Goal: Task Accomplishment & Management: Use online tool/utility

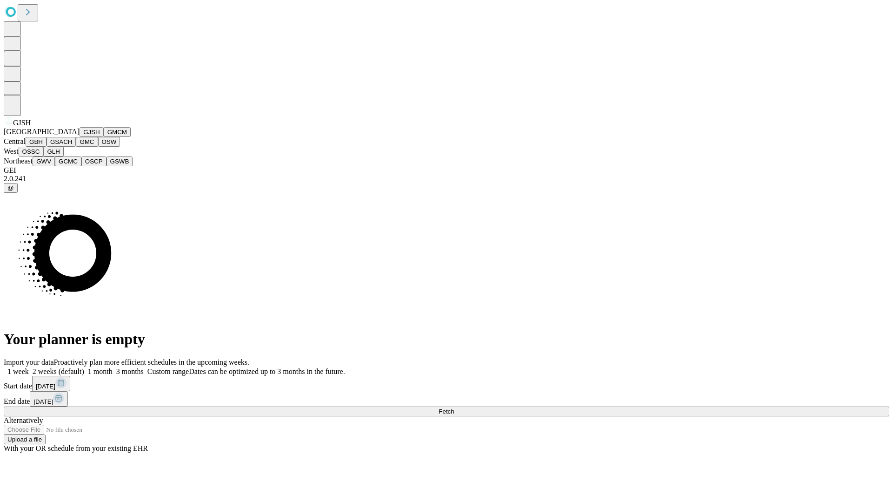
click at [80, 137] on button "GJSH" at bounding box center [92, 132] width 24 height 10
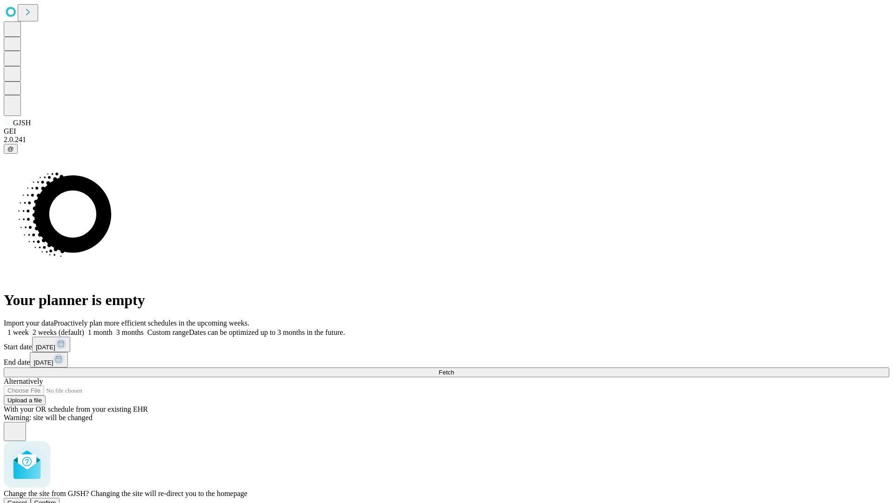
click at [56, 499] on span "Confirm" at bounding box center [45, 502] width 22 height 7
click at [113, 328] on label "1 month" at bounding box center [98, 332] width 28 height 8
click at [454, 369] on span "Fetch" at bounding box center [446, 372] width 15 height 7
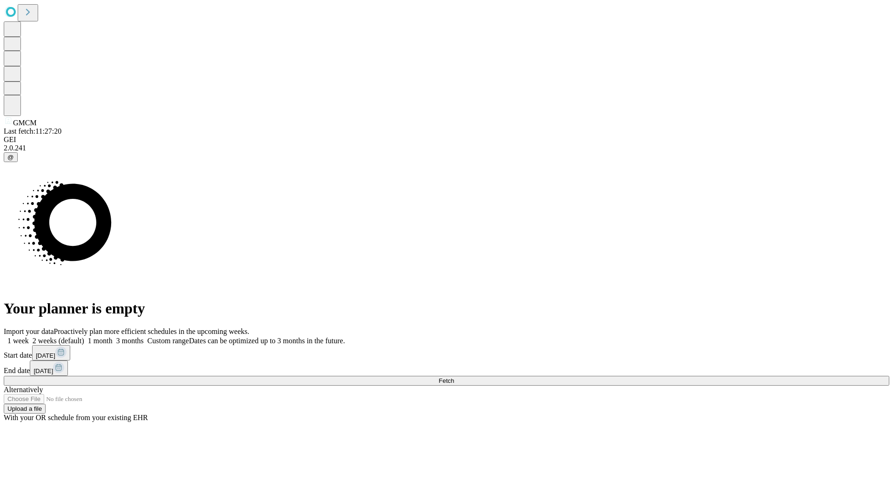
click at [113, 336] on label "1 month" at bounding box center [98, 340] width 28 height 8
click at [454, 377] on span "Fetch" at bounding box center [446, 380] width 15 height 7
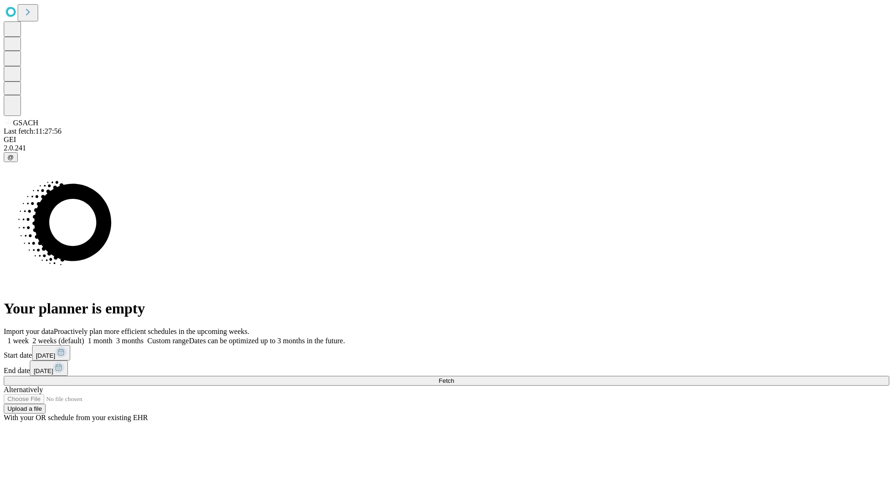
click at [113, 336] on label "1 month" at bounding box center [98, 340] width 28 height 8
click at [454, 377] on span "Fetch" at bounding box center [446, 380] width 15 height 7
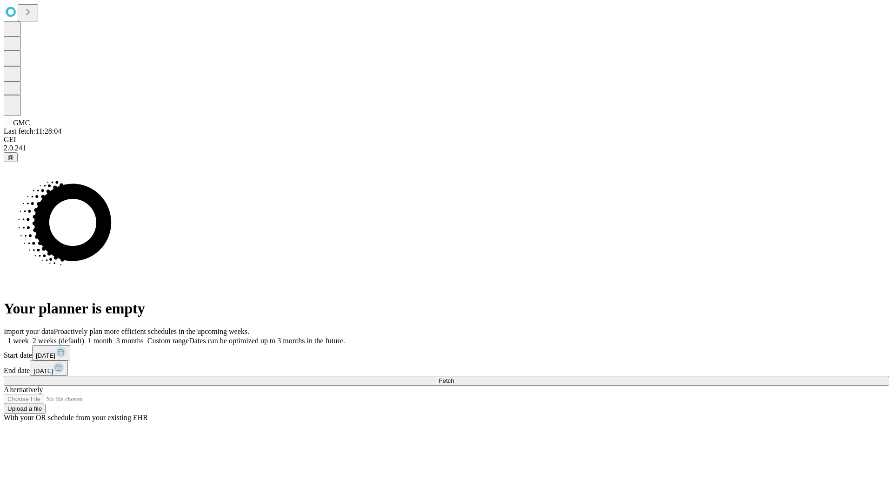
click at [454, 377] on span "Fetch" at bounding box center [446, 380] width 15 height 7
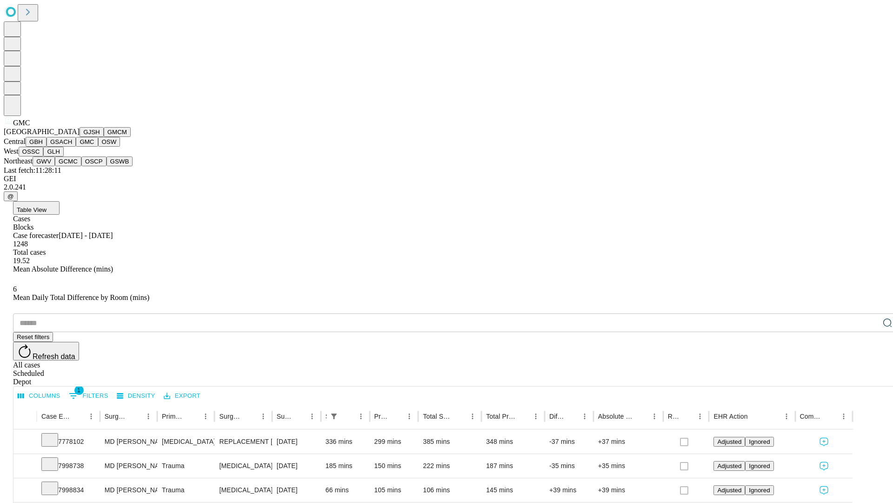
click at [98, 147] on button "OSW" at bounding box center [109, 142] width 22 height 10
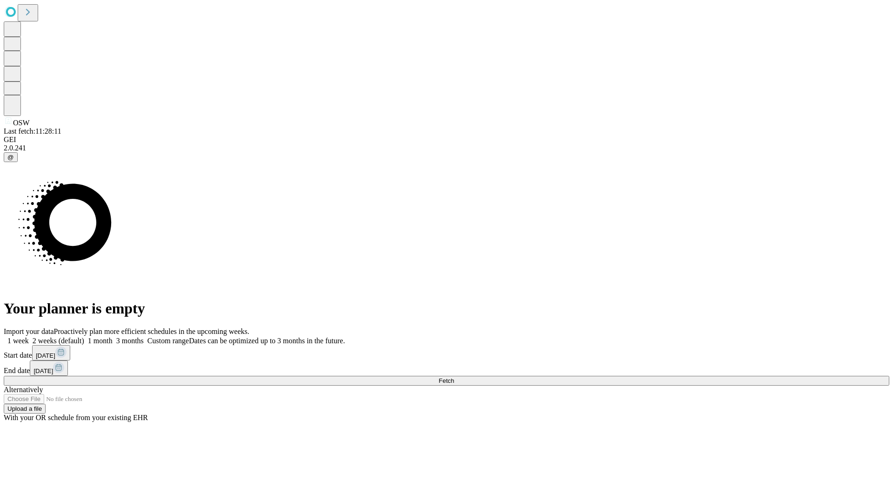
click at [113, 336] on label "1 month" at bounding box center [98, 340] width 28 height 8
click at [454, 377] on span "Fetch" at bounding box center [446, 380] width 15 height 7
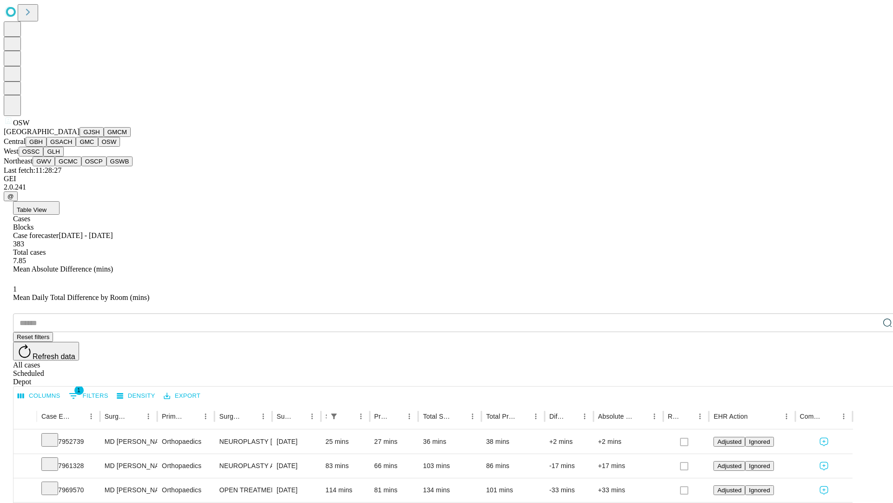
click at [44, 156] on button "OSSC" at bounding box center [31, 152] width 25 height 10
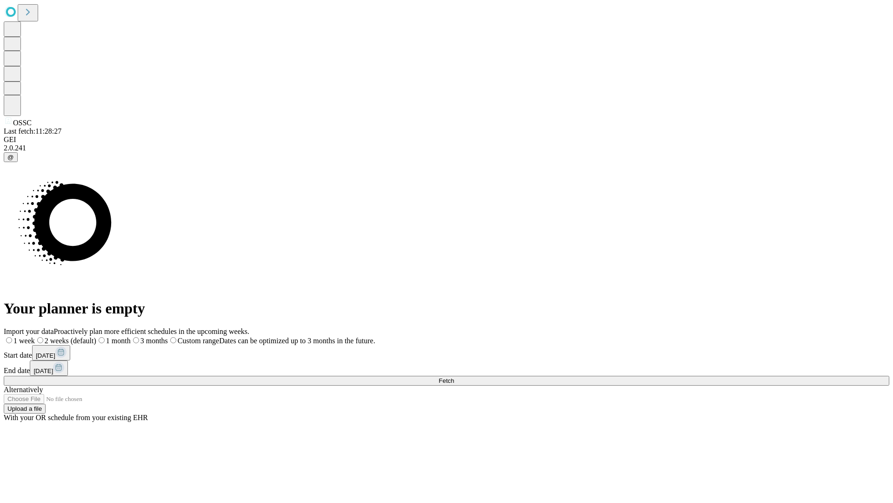
click at [131, 336] on label "1 month" at bounding box center [113, 340] width 34 height 8
click at [454, 377] on span "Fetch" at bounding box center [446, 380] width 15 height 7
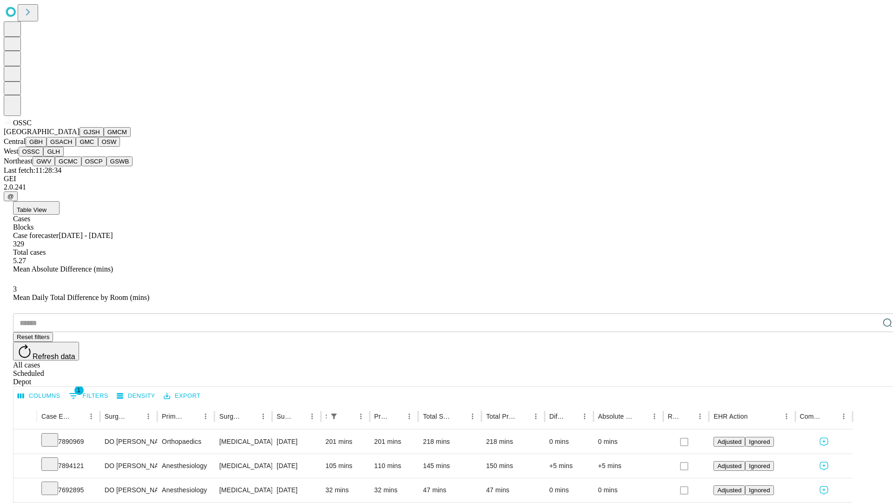
click at [63, 156] on button "GLH" at bounding box center [53, 152] width 20 height 10
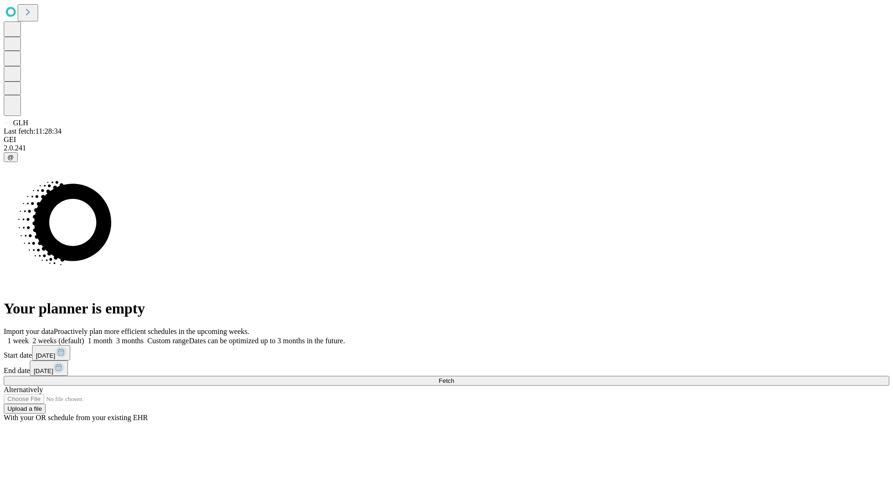
click at [113, 336] on label "1 month" at bounding box center [98, 340] width 28 height 8
click at [454, 377] on span "Fetch" at bounding box center [446, 380] width 15 height 7
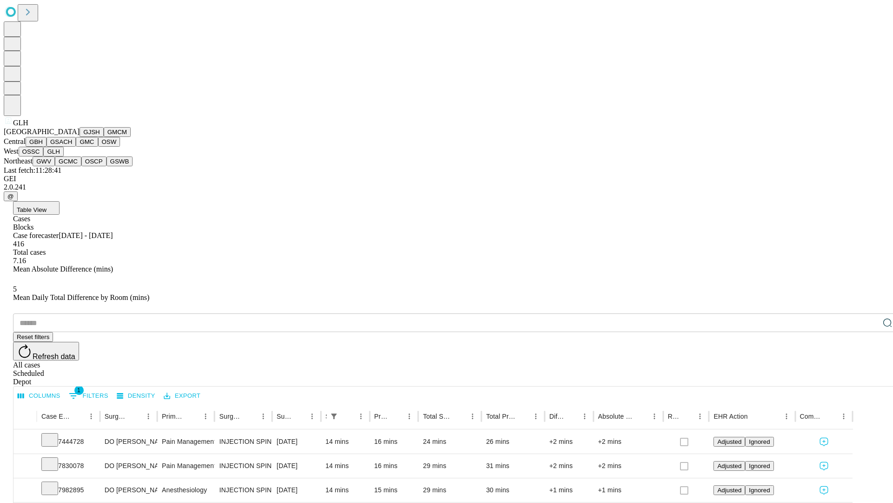
click at [55, 166] on button "GWV" at bounding box center [44, 161] width 22 height 10
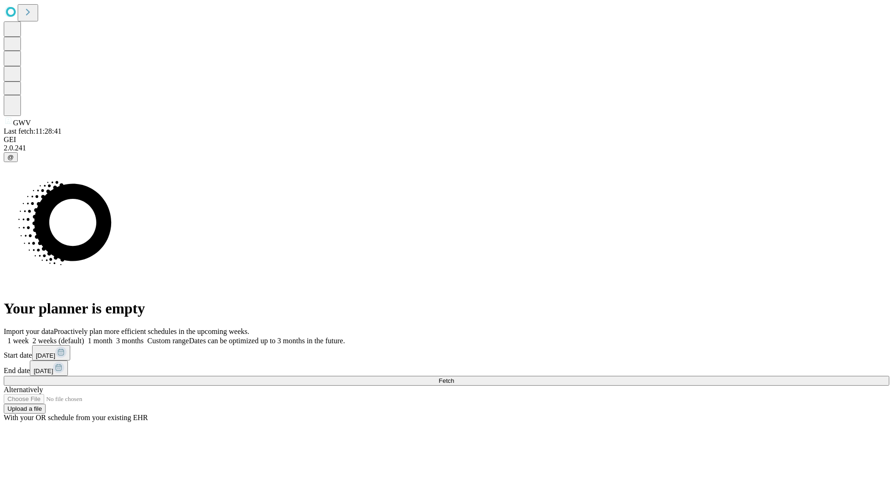
click at [113, 336] on label "1 month" at bounding box center [98, 340] width 28 height 8
click at [454, 377] on span "Fetch" at bounding box center [446, 380] width 15 height 7
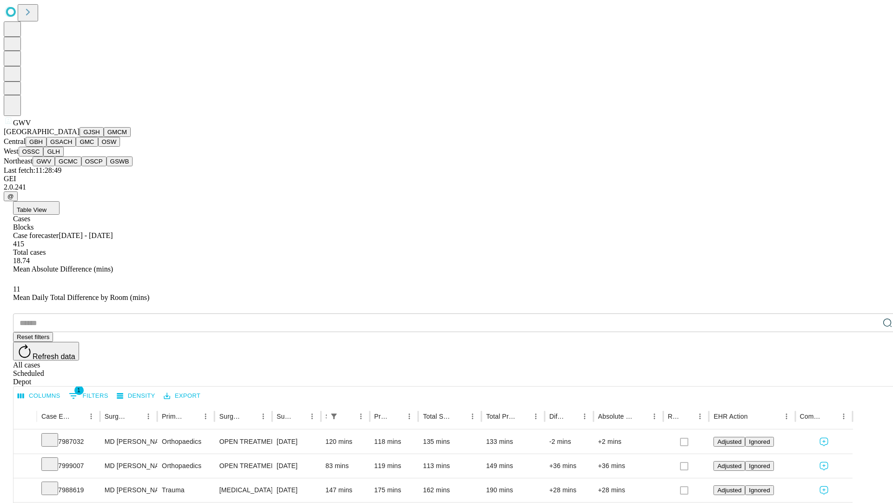
click at [72, 166] on button "GCMC" at bounding box center [68, 161] width 27 height 10
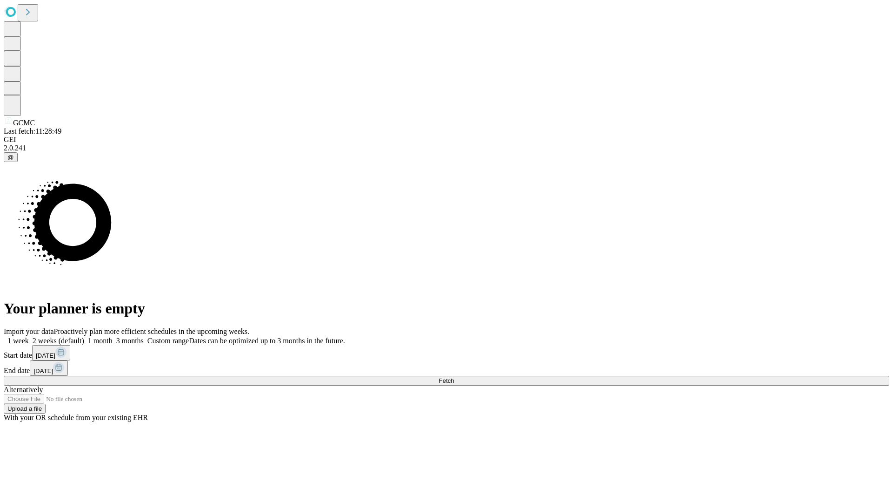
click at [454, 377] on span "Fetch" at bounding box center [446, 380] width 15 height 7
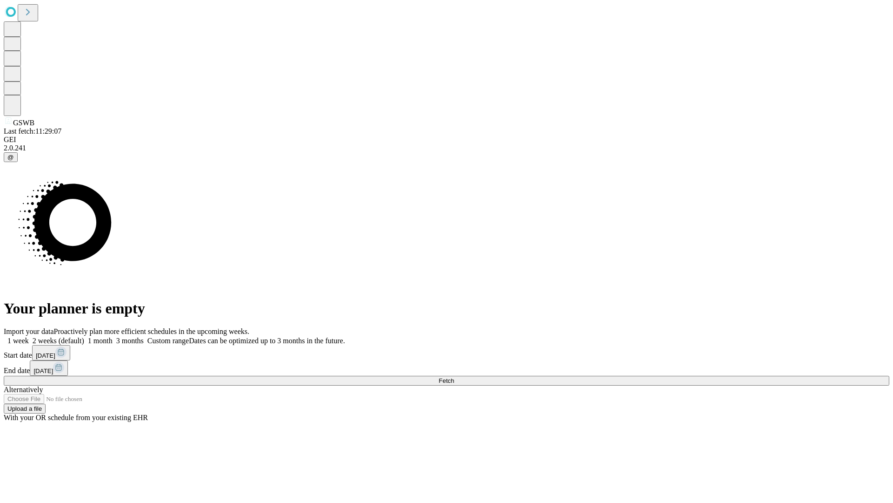
click at [454, 377] on span "Fetch" at bounding box center [446, 380] width 15 height 7
